Goal: Task Accomplishment & Management: Use online tool/utility

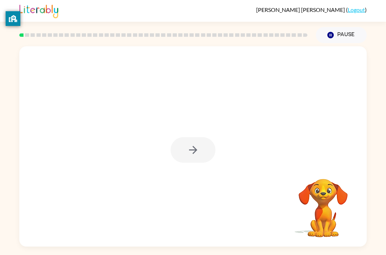
click at [197, 144] on div at bounding box center [192, 150] width 45 height 26
click at [195, 149] on icon "button" at bounding box center [193, 150] width 8 height 8
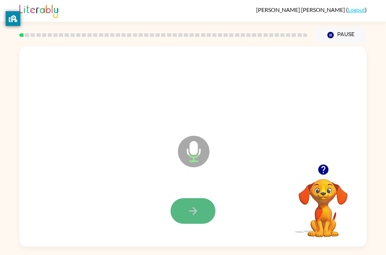
click at [199, 206] on icon "button" at bounding box center [193, 211] width 12 height 12
click at [202, 206] on button "button" at bounding box center [192, 211] width 45 height 26
click at [201, 212] on button "button" at bounding box center [192, 211] width 45 height 26
click at [177, 200] on button "button" at bounding box center [192, 211] width 45 height 26
click at [198, 206] on icon "button" at bounding box center [193, 211] width 12 height 12
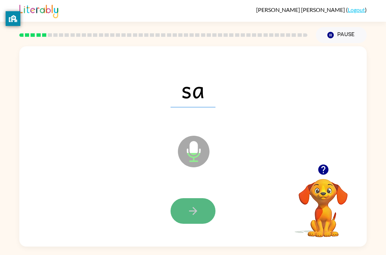
click at [187, 213] on icon "button" at bounding box center [193, 211] width 12 height 12
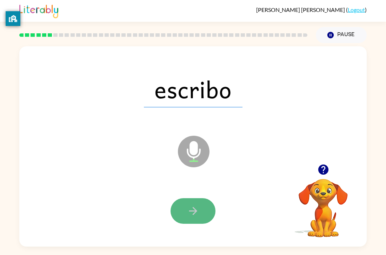
click at [188, 217] on icon "button" at bounding box center [193, 211] width 12 height 12
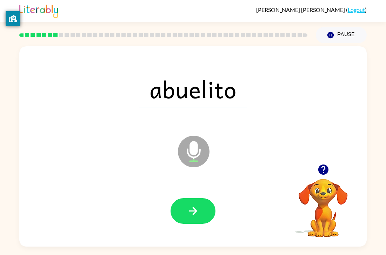
click at [217, 224] on div at bounding box center [192, 211] width 333 height 58
click at [197, 208] on icon "button" at bounding box center [193, 211] width 12 height 12
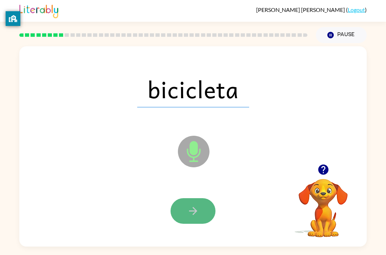
click at [196, 213] on icon "button" at bounding box center [193, 211] width 12 height 12
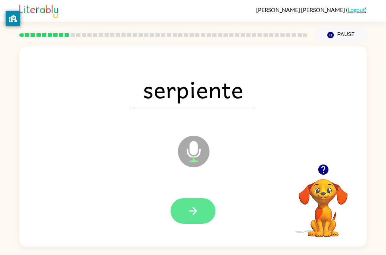
click at [201, 222] on button "button" at bounding box center [192, 211] width 45 height 26
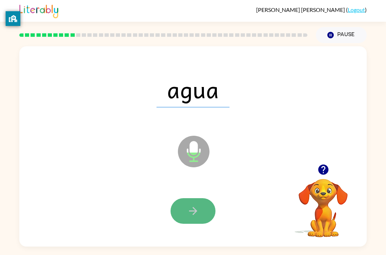
click at [184, 223] on button "button" at bounding box center [192, 211] width 45 height 26
click at [174, 207] on button "button" at bounding box center [192, 211] width 45 height 26
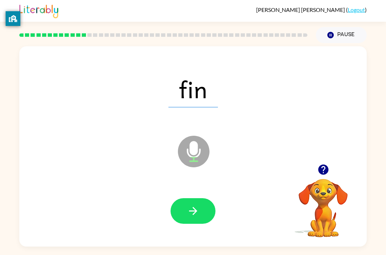
click at [180, 194] on div at bounding box center [192, 211] width 333 height 58
click at [179, 197] on div at bounding box center [192, 211] width 333 height 58
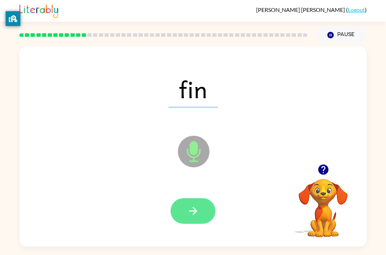
click at [181, 203] on button "button" at bounding box center [192, 211] width 45 height 26
click at [201, 207] on button "button" at bounding box center [192, 211] width 45 height 26
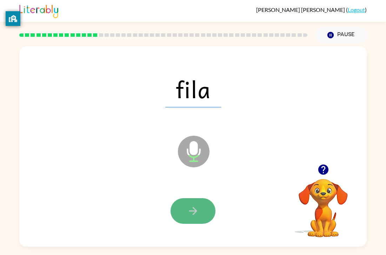
click at [199, 204] on button "button" at bounding box center [192, 211] width 45 height 26
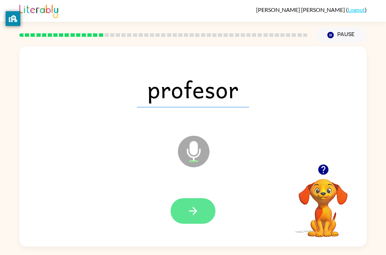
click at [193, 211] on icon "button" at bounding box center [193, 211] width 8 height 8
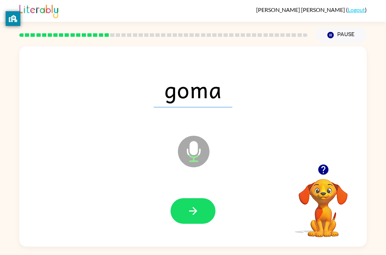
click at [248, 158] on icon "Microphone The Microphone is here when it is your turn to talk" at bounding box center [228, 160] width 105 height 53
click at [198, 200] on button "button" at bounding box center [192, 211] width 45 height 26
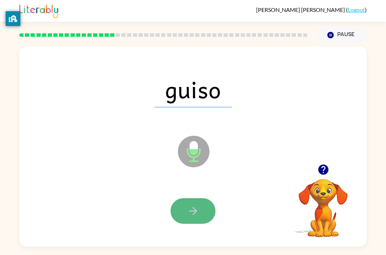
click at [194, 218] on button "button" at bounding box center [192, 211] width 45 height 26
click at [191, 216] on icon "button" at bounding box center [193, 211] width 12 height 12
click at [197, 215] on icon "button" at bounding box center [193, 211] width 12 height 12
click at [191, 215] on icon "button" at bounding box center [193, 211] width 12 height 12
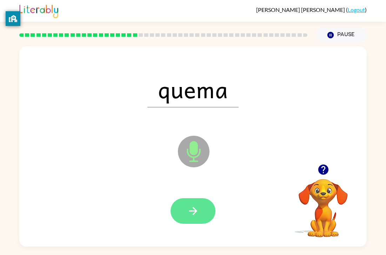
click at [195, 214] on icon "button" at bounding box center [193, 211] width 12 height 12
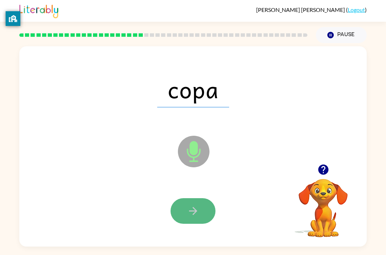
click at [190, 204] on button "button" at bounding box center [192, 211] width 45 height 26
click at [190, 204] on div at bounding box center [192, 211] width 45 height 26
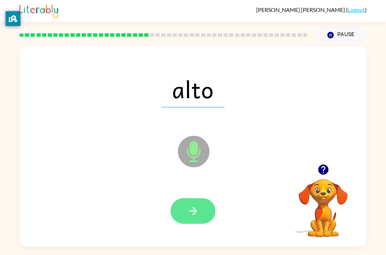
click at [191, 209] on icon "button" at bounding box center [193, 211] width 12 height 12
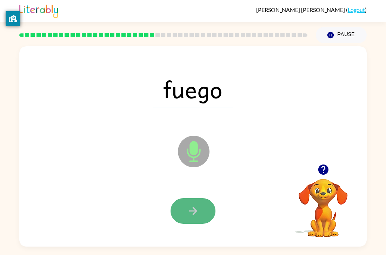
click at [191, 211] on icon "button" at bounding box center [193, 211] width 12 height 12
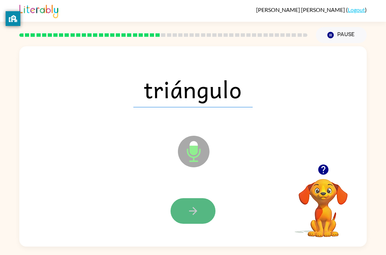
click at [192, 215] on icon "button" at bounding box center [193, 211] width 12 height 12
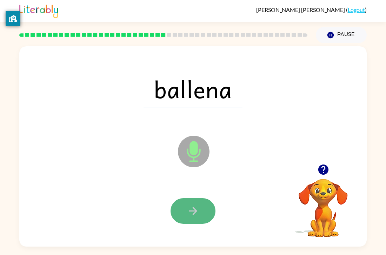
click at [178, 208] on button "button" at bounding box center [192, 211] width 45 height 26
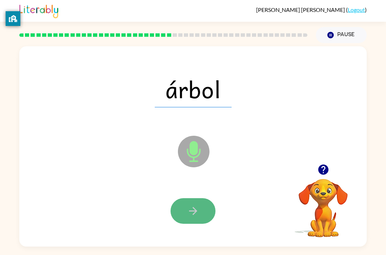
click at [201, 202] on button "button" at bounding box center [192, 211] width 45 height 26
click at [197, 216] on icon "button" at bounding box center [193, 211] width 12 height 12
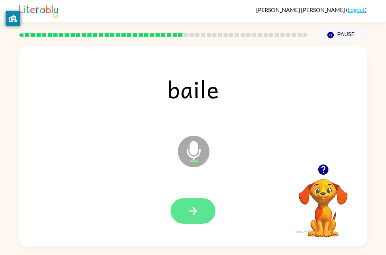
click at [196, 220] on button "button" at bounding box center [192, 211] width 45 height 26
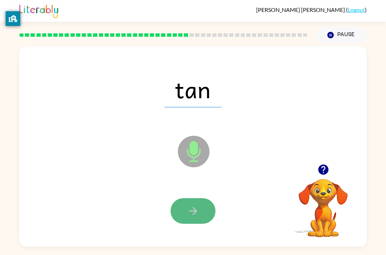
click at [197, 210] on icon "button" at bounding box center [193, 211] width 12 height 12
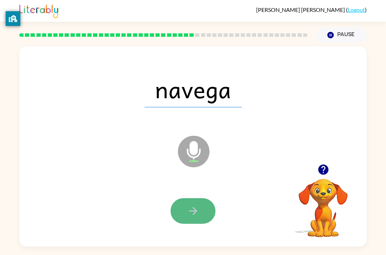
click at [198, 198] on button "button" at bounding box center [192, 211] width 45 height 26
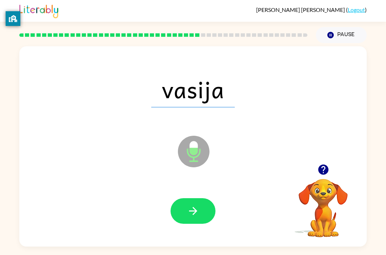
click at [196, 196] on div at bounding box center [192, 211] width 333 height 58
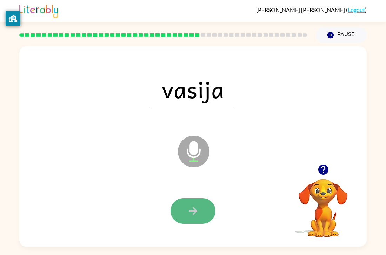
click at [195, 198] on button "button" at bounding box center [192, 211] width 45 height 26
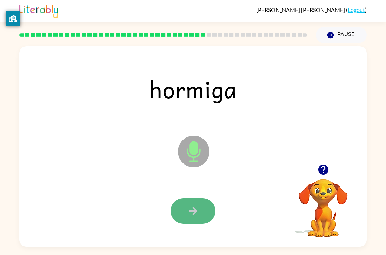
click at [188, 201] on button "button" at bounding box center [192, 211] width 45 height 26
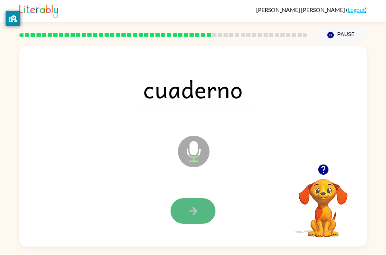
click at [205, 220] on button "button" at bounding box center [192, 211] width 45 height 26
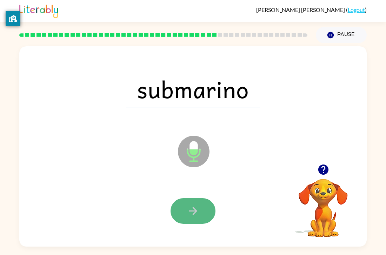
click at [190, 219] on button "button" at bounding box center [192, 211] width 45 height 26
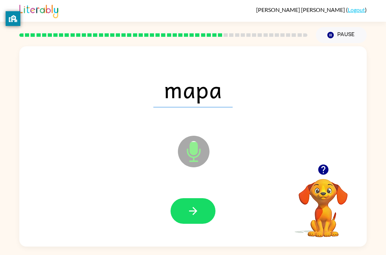
click at [198, 212] on icon "button" at bounding box center [193, 211] width 12 height 12
click at [182, 174] on icon "Microphone The Microphone is here when it is your turn to talk" at bounding box center [228, 160] width 105 height 53
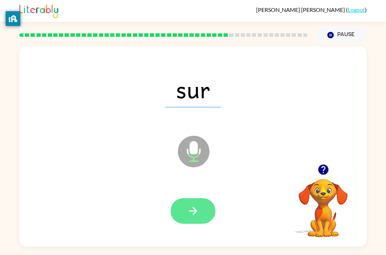
click at [184, 210] on button "button" at bounding box center [192, 211] width 45 height 26
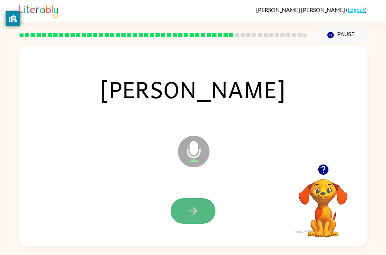
click at [185, 212] on button "button" at bounding box center [192, 211] width 45 height 26
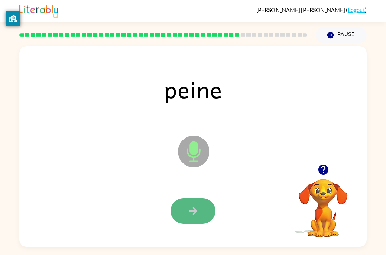
click at [187, 214] on icon "button" at bounding box center [193, 211] width 12 height 12
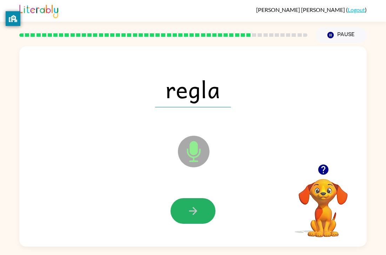
click at [187, 214] on icon "button" at bounding box center [193, 211] width 12 height 12
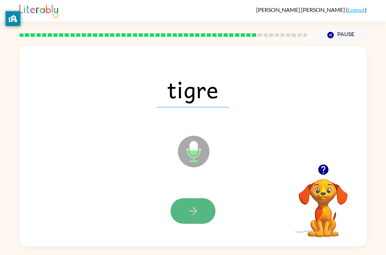
click at [189, 213] on icon "button" at bounding box center [193, 211] width 12 height 12
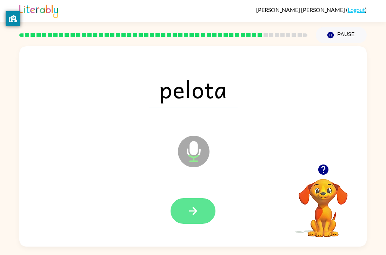
click at [187, 214] on icon "button" at bounding box center [193, 211] width 12 height 12
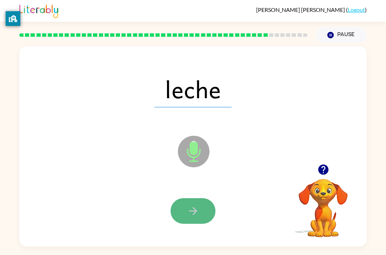
click at [209, 213] on button "button" at bounding box center [192, 211] width 45 height 26
click at [186, 202] on button "button" at bounding box center [192, 211] width 45 height 26
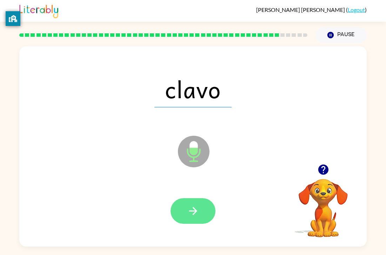
click at [186, 206] on button "button" at bounding box center [192, 211] width 45 height 26
click at [186, 207] on button "button" at bounding box center [192, 211] width 45 height 26
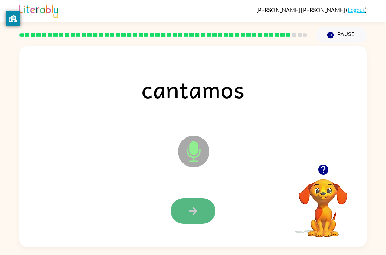
click at [183, 209] on button "button" at bounding box center [192, 211] width 45 height 26
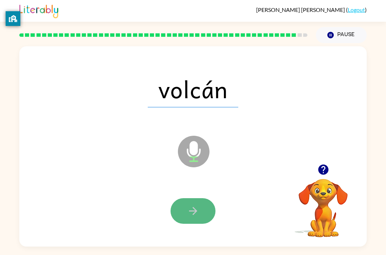
click at [186, 206] on button "button" at bounding box center [192, 211] width 45 height 26
